Goal: Task Accomplishment & Management: Manage account settings

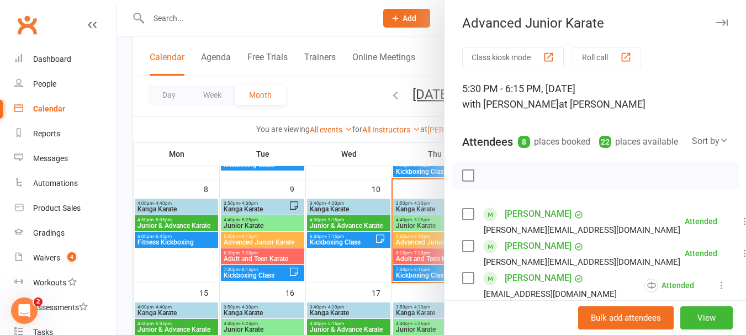
click at [433, 197] on div at bounding box center [431, 167] width 629 height 335
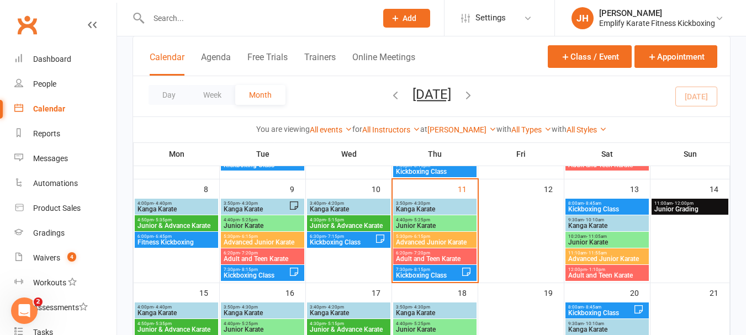
click at [457, 254] on span "6:20pm - 7:20pm" at bounding box center [435, 253] width 79 height 5
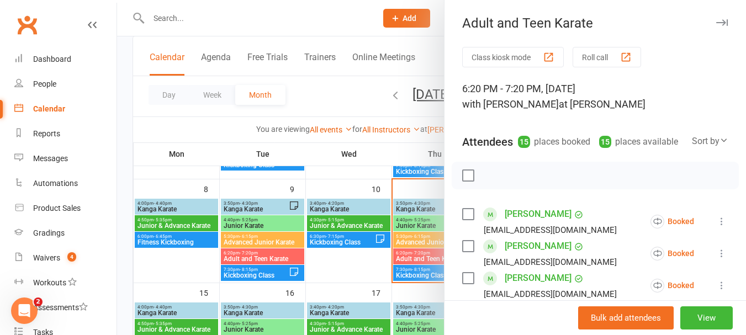
click at [466, 181] on label at bounding box center [467, 175] width 11 height 11
click at [510, 182] on icon "button" at bounding box center [516, 176] width 12 height 12
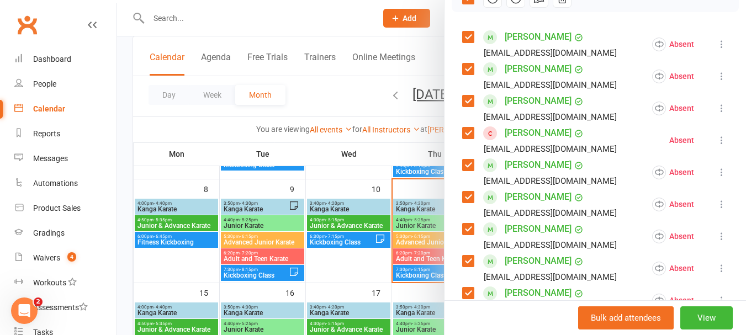
scroll to position [110, 0]
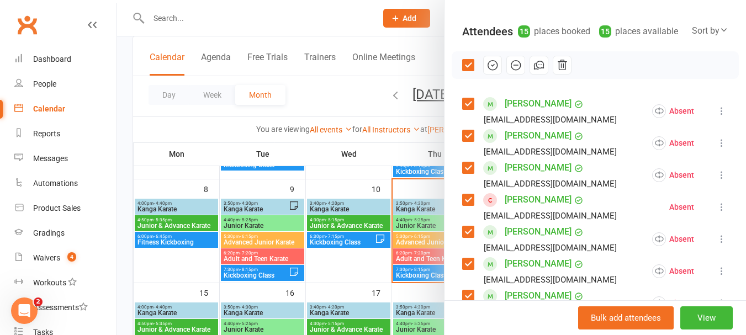
click at [470, 71] on label at bounding box center [467, 65] width 11 height 11
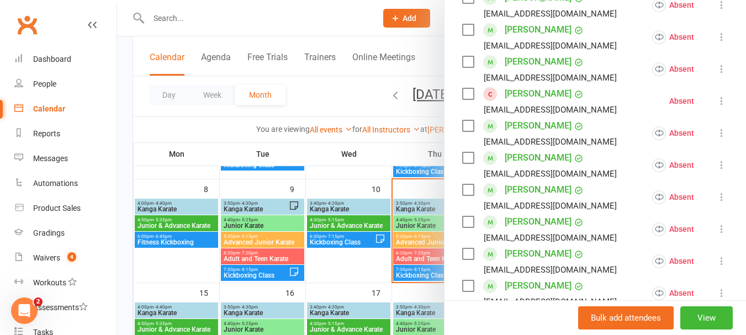
scroll to position [221, 0]
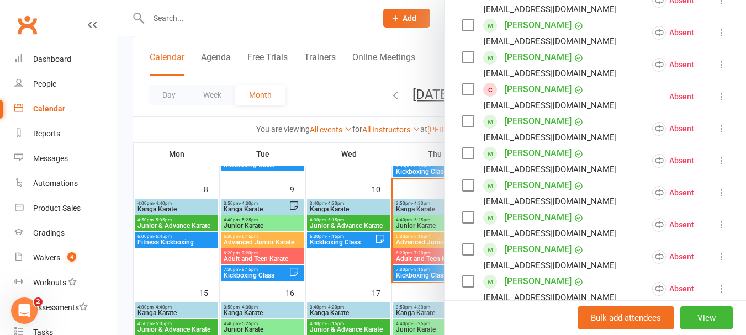
click at [716, 102] on icon at bounding box center [721, 96] width 11 height 11
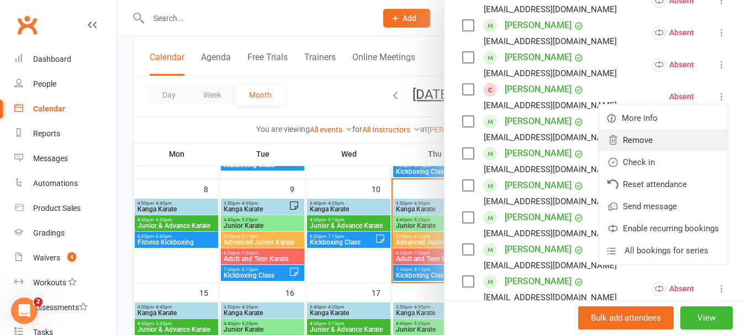
click at [637, 151] on link "Remove" at bounding box center [663, 140] width 129 height 22
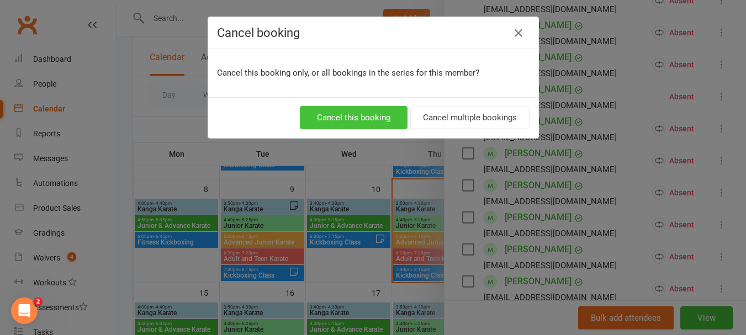
click at [379, 117] on button "Cancel this booking" at bounding box center [354, 117] width 108 height 23
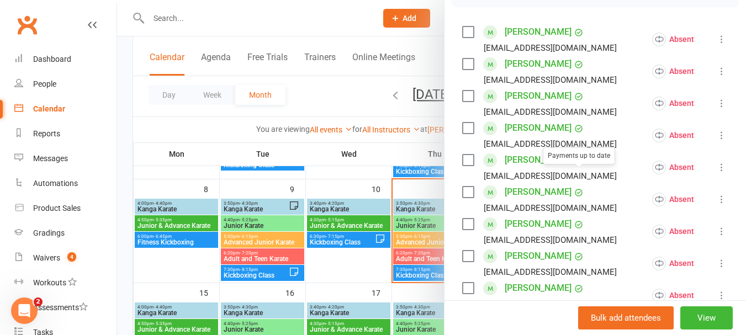
scroll to position [166, 0]
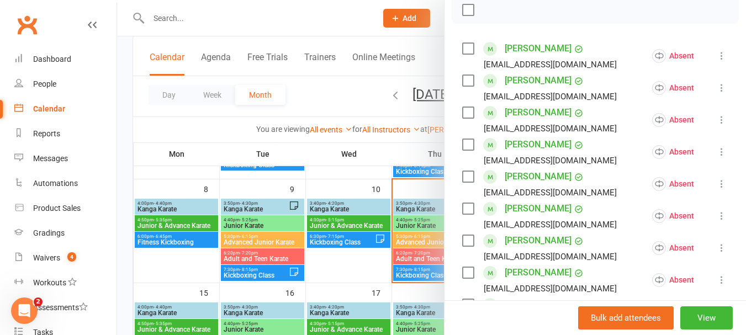
click at [408, 255] on div at bounding box center [431, 167] width 629 height 335
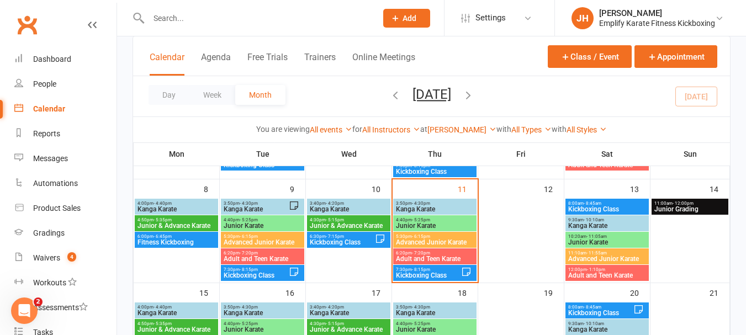
click at [408, 258] on span "Adult and Teen Karate" at bounding box center [435, 259] width 79 height 7
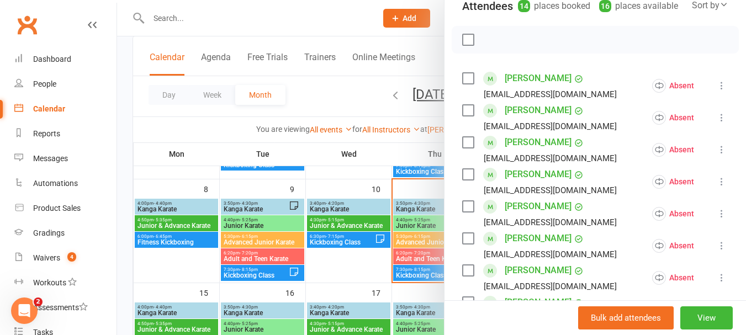
scroll to position [110, 0]
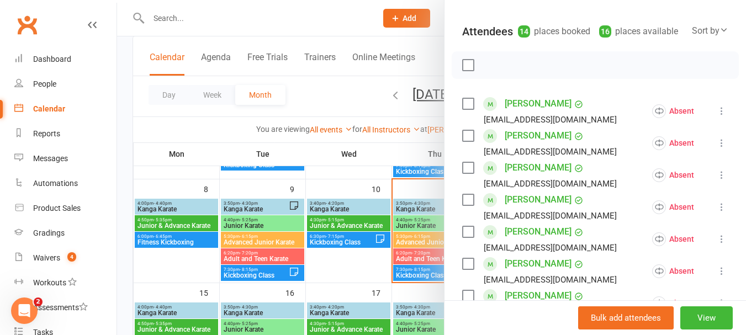
click at [468, 109] on label at bounding box center [467, 103] width 11 height 11
click at [462, 141] on label at bounding box center [467, 135] width 11 height 11
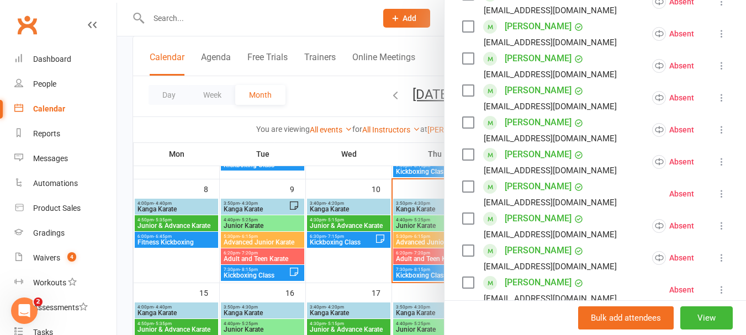
scroll to position [331, 0]
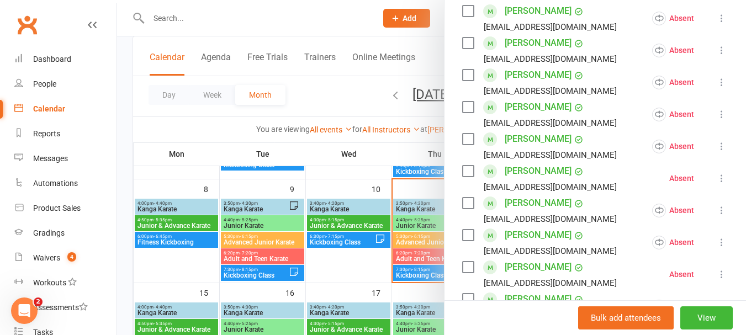
click at [463, 113] on label at bounding box center [467, 107] width 11 height 11
click at [462, 160] on div "[PERSON_NAME] [EMAIL_ADDRESS][DOMAIN_NAME]" at bounding box center [541, 146] width 159 height 32
click at [463, 145] on label at bounding box center [467, 139] width 11 height 11
click at [469, 177] on label at bounding box center [467, 171] width 11 height 11
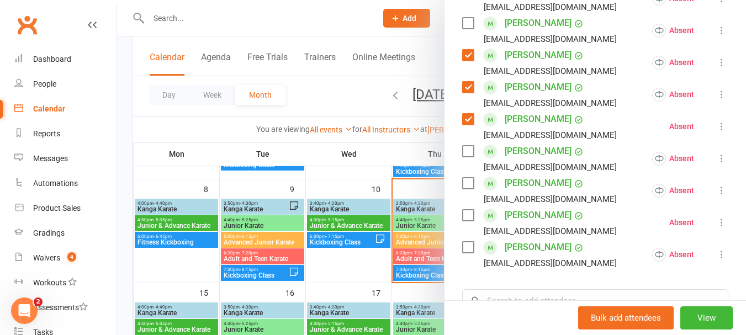
scroll to position [442, 0]
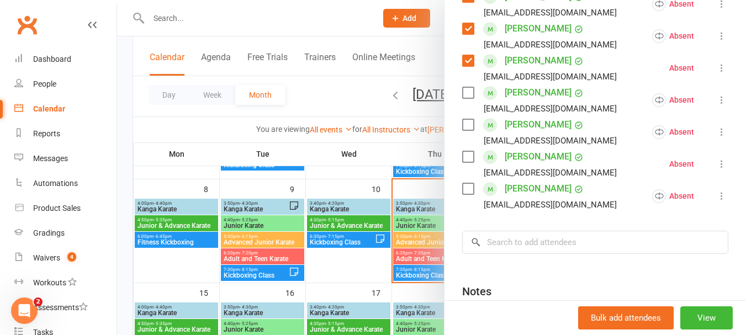
click at [466, 130] on label at bounding box center [467, 124] width 11 height 11
click at [462, 194] on label at bounding box center [467, 188] width 11 height 11
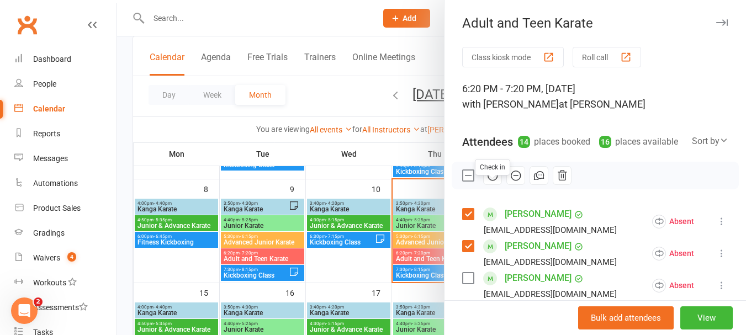
click at [488, 181] on icon "button" at bounding box center [492, 175] width 9 height 9
click at [465, 181] on label at bounding box center [467, 175] width 11 height 11
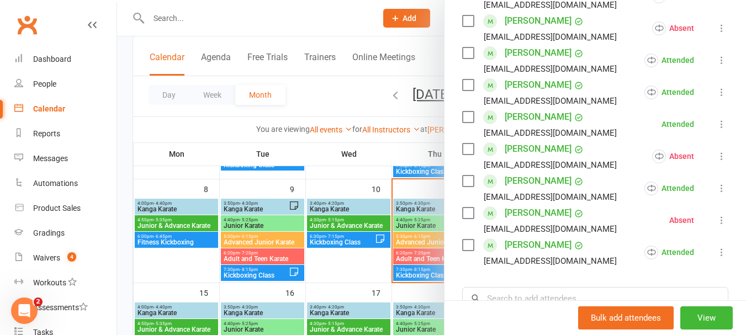
scroll to position [387, 0]
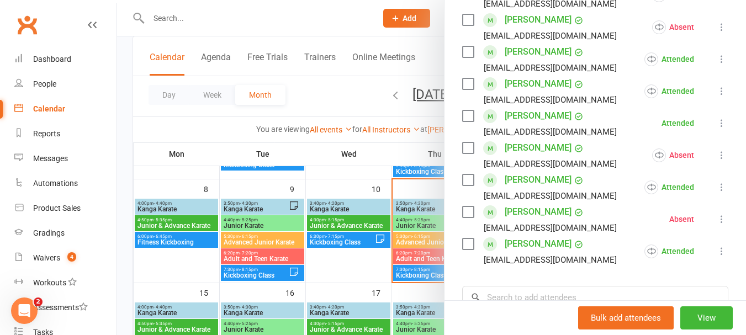
click at [716, 225] on icon at bounding box center [721, 219] width 11 height 11
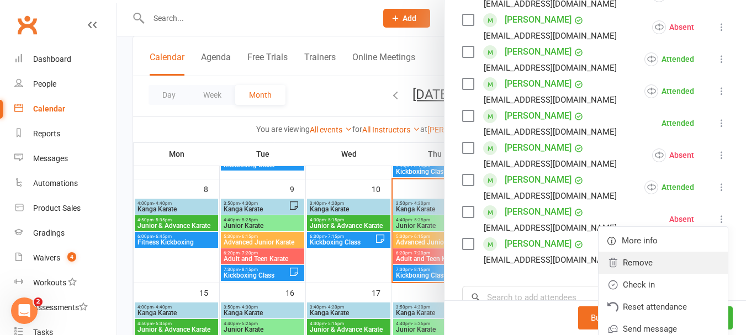
click at [631, 274] on link "Remove" at bounding box center [663, 263] width 129 height 22
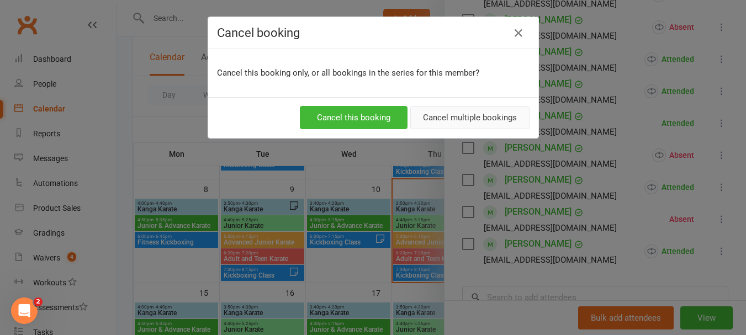
click at [436, 120] on button "Cancel multiple bookings" at bounding box center [469, 117] width 119 height 23
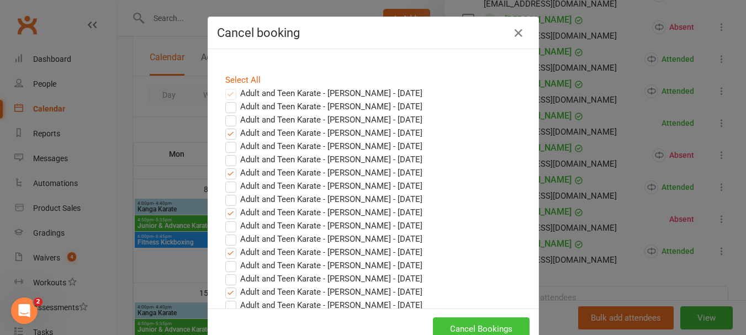
click at [483, 320] on button "Cancel Bookings" at bounding box center [481, 329] width 97 height 23
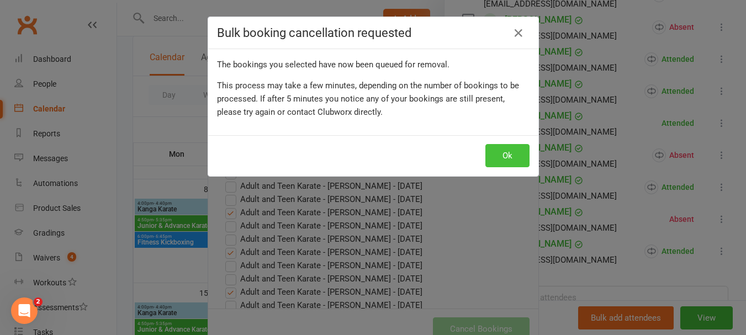
click at [523, 161] on button "Ok" at bounding box center [508, 155] width 44 height 23
